Goal: Task Accomplishment & Management: Complete application form

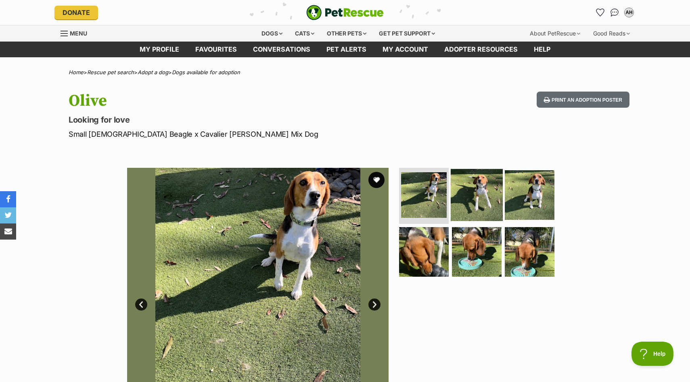
click at [475, 186] on img at bounding box center [477, 195] width 52 height 52
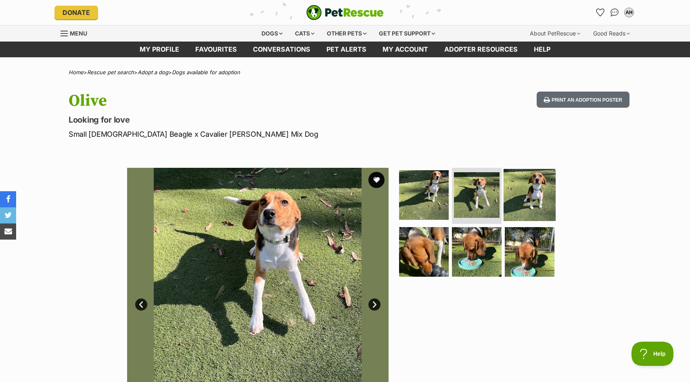
click at [530, 197] on img at bounding box center [529, 195] width 52 height 52
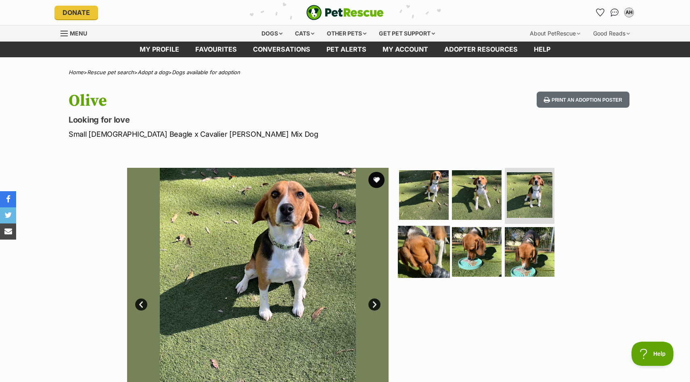
click at [411, 251] on img at bounding box center [424, 252] width 52 height 52
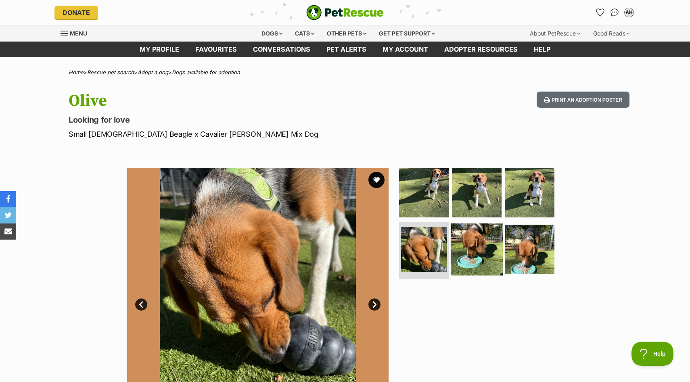
click at [469, 251] on img at bounding box center [477, 249] width 52 height 52
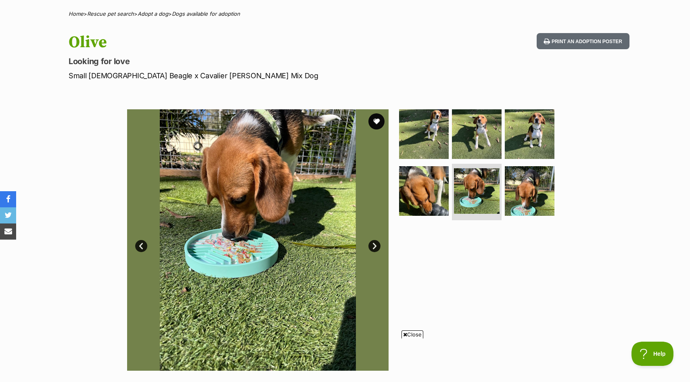
scroll to position [59, 0]
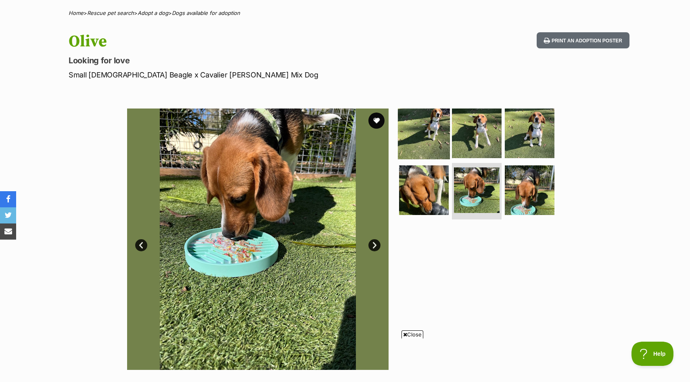
click at [425, 131] on img at bounding box center [424, 133] width 52 height 52
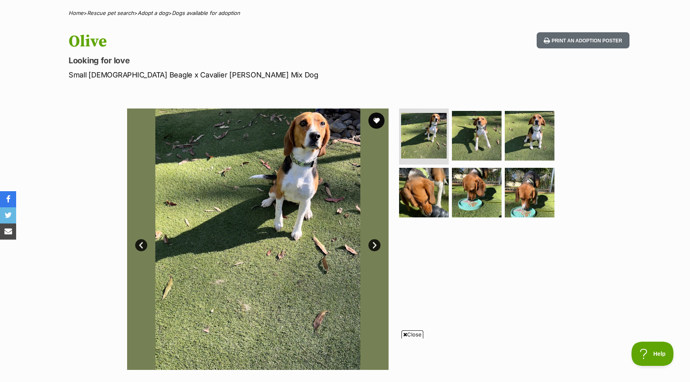
click at [373, 243] on link "Next" at bounding box center [374, 245] width 12 height 12
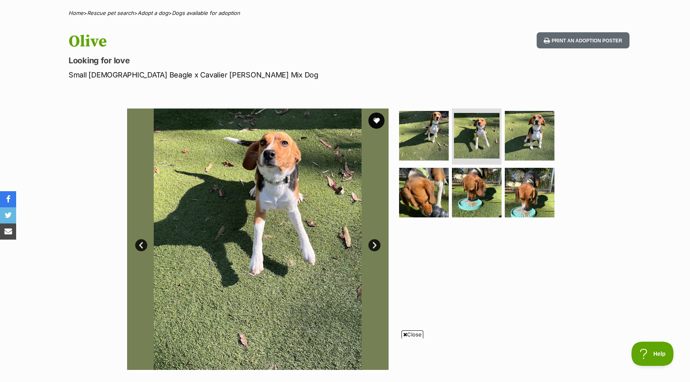
click at [373, 243] on link "Next" at bounding box center [374, 245] width 12 height 12
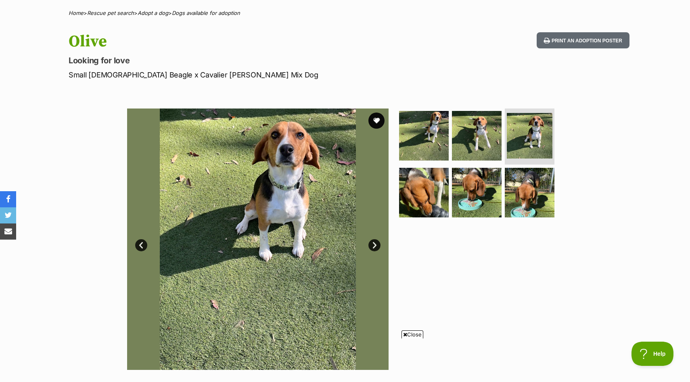
click at [373, 243] on link "Next" at bounding box center [374, 245] width 12 height 12
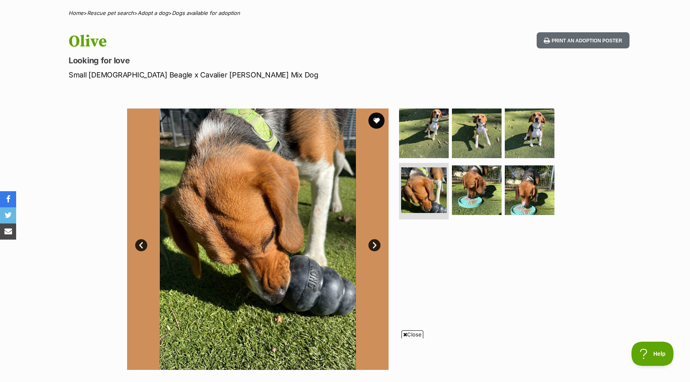
click at [373, 243] on link "Next" at bounding box center [374, 245] width 12 height 12
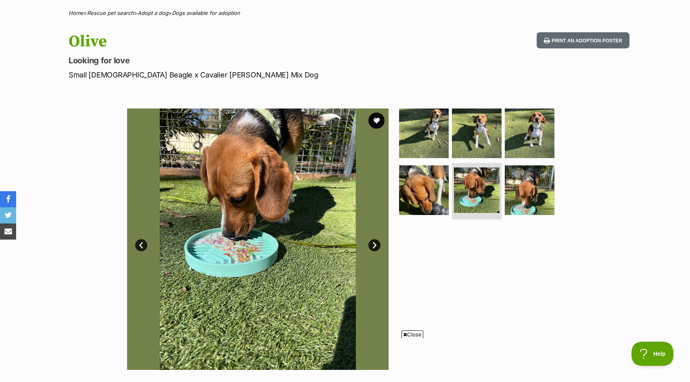
click at [373, 243] on link "Next" at bounding box center [374, 245] width 12 height 12
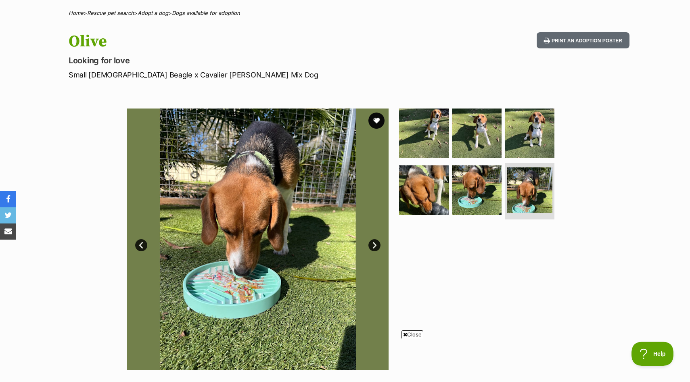
click at [373, 243] on link "Next" at bounding box center [374, 245] width 12 height 12
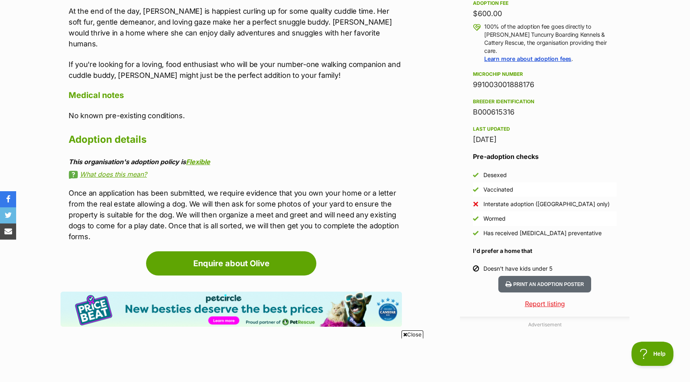
scroll to position [605, 0]
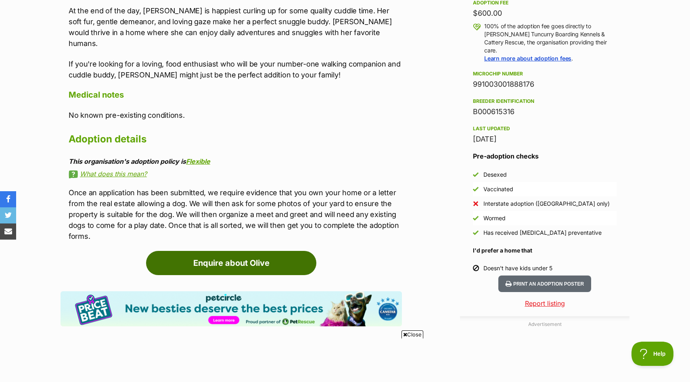
click at [238, 251] on link "Enquire about Olive" at bounding box center [231, 263] width 170 height 24
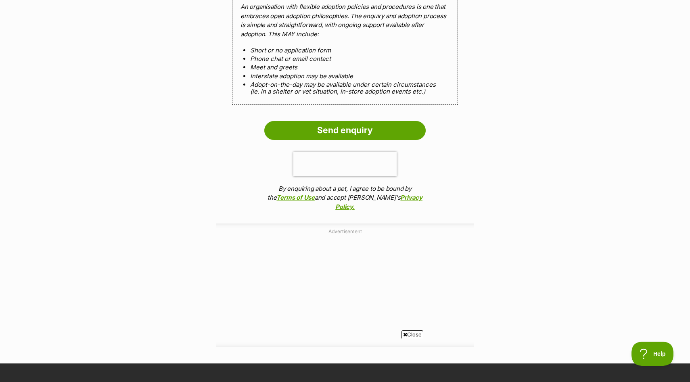
scroll to position [893, 0]
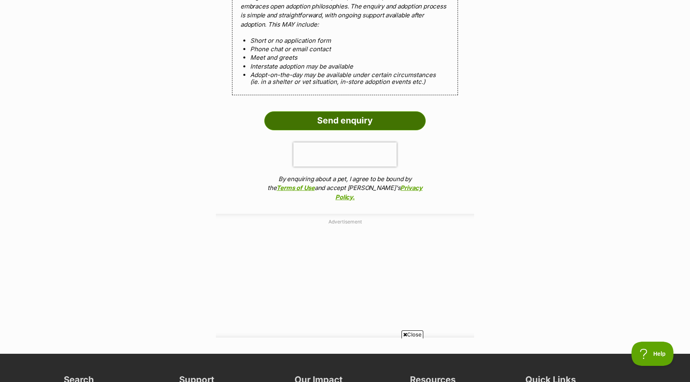
click at [354, 111] on input "Send enquiry" at bounding box center [344, 120] width 161 height 19
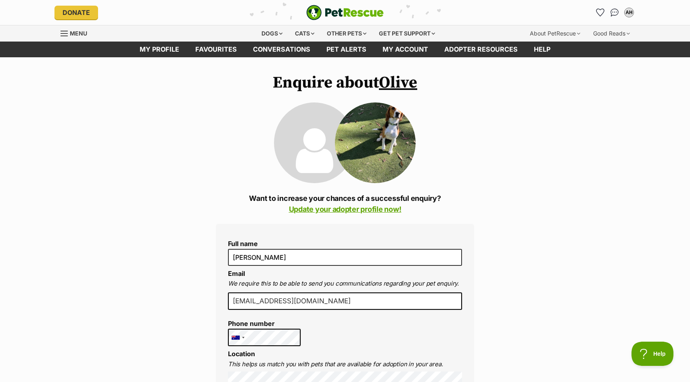
scroll to position [0, 0]
